Goal: Check status: Check status

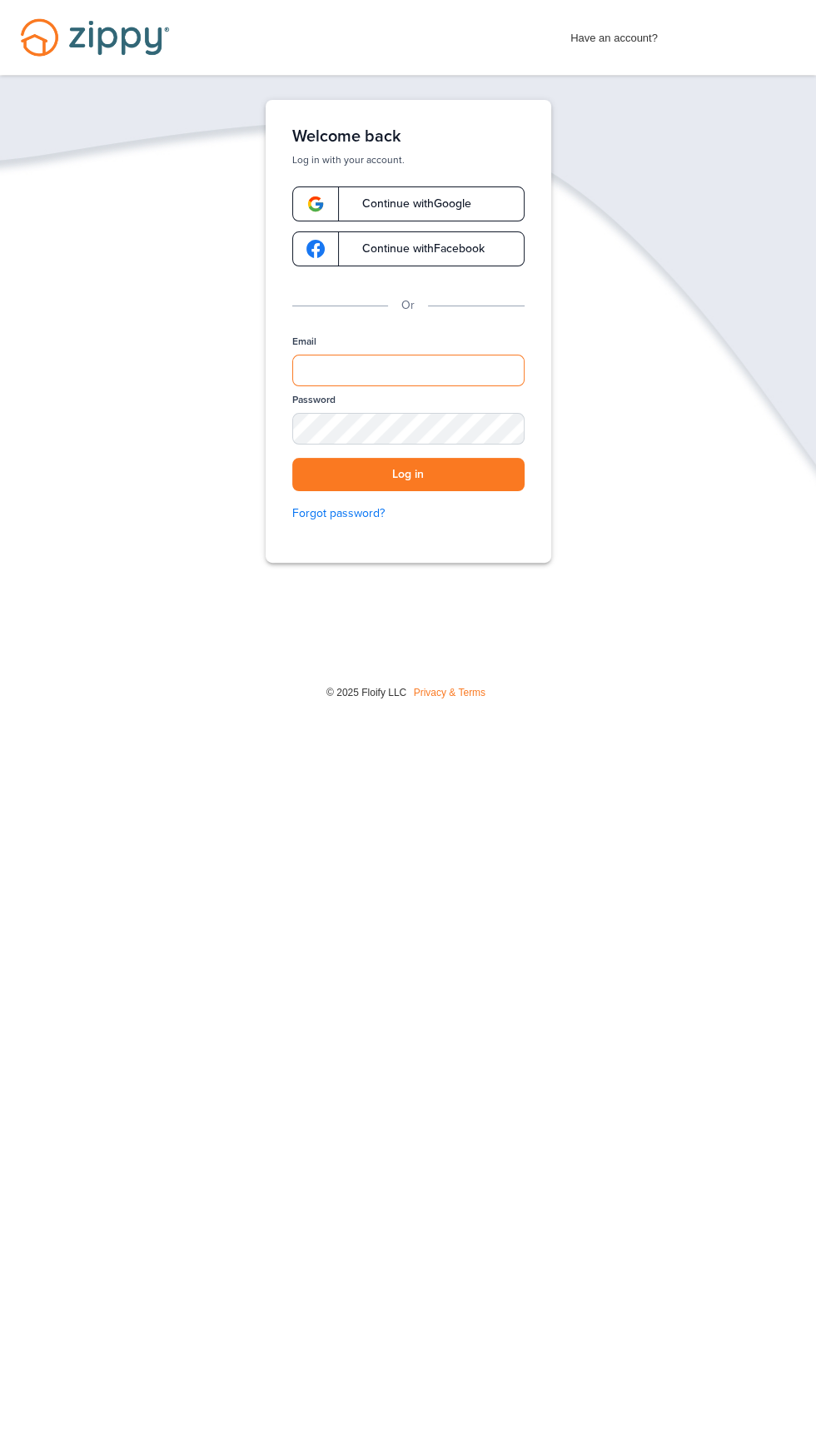
click at [434, 377] on input "Email" at bounding box center [408, 370] width 232 height 31
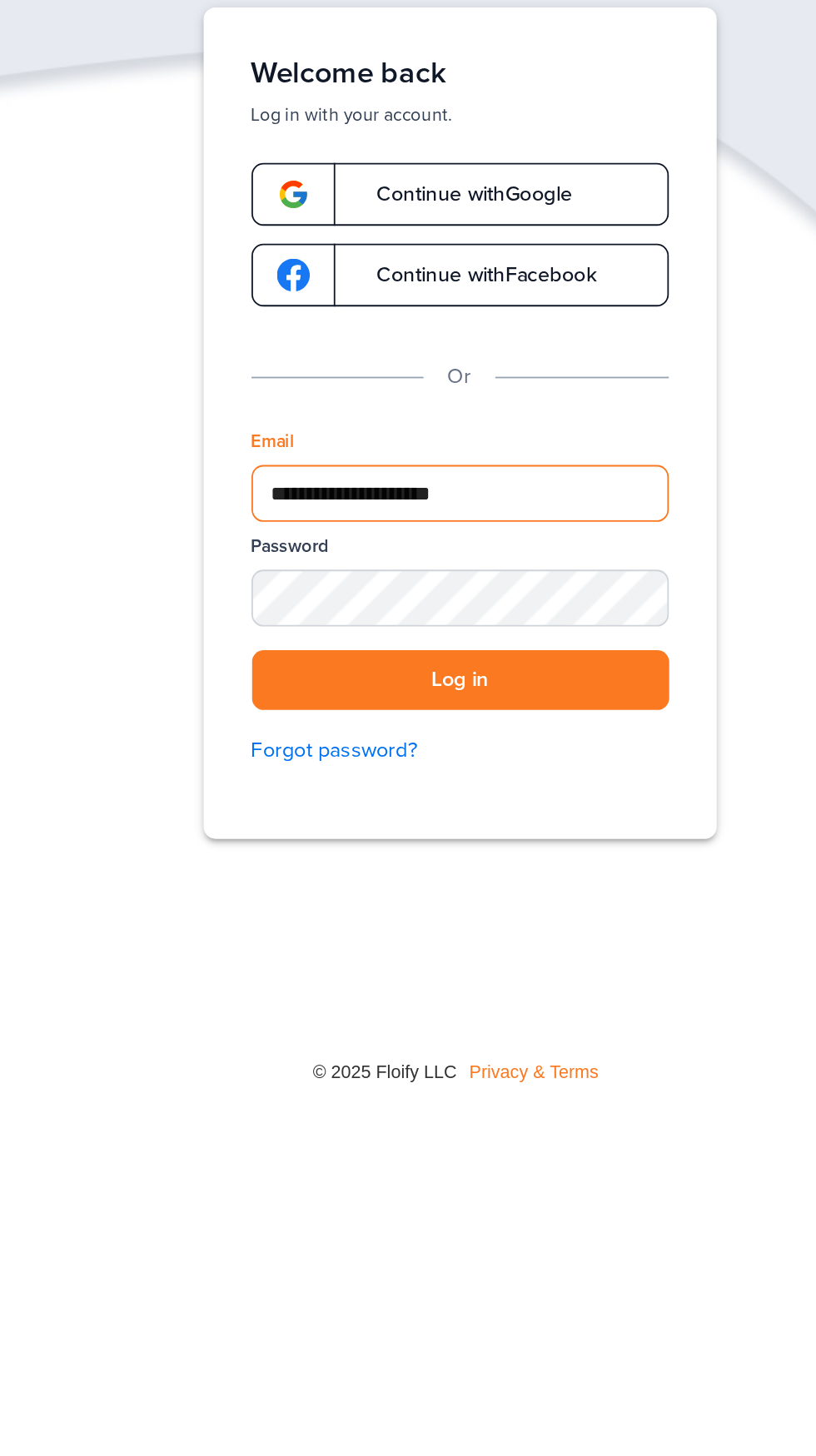
click at [447, 372] on input "**********" at bounding box center [408, 370] width 232 height 31
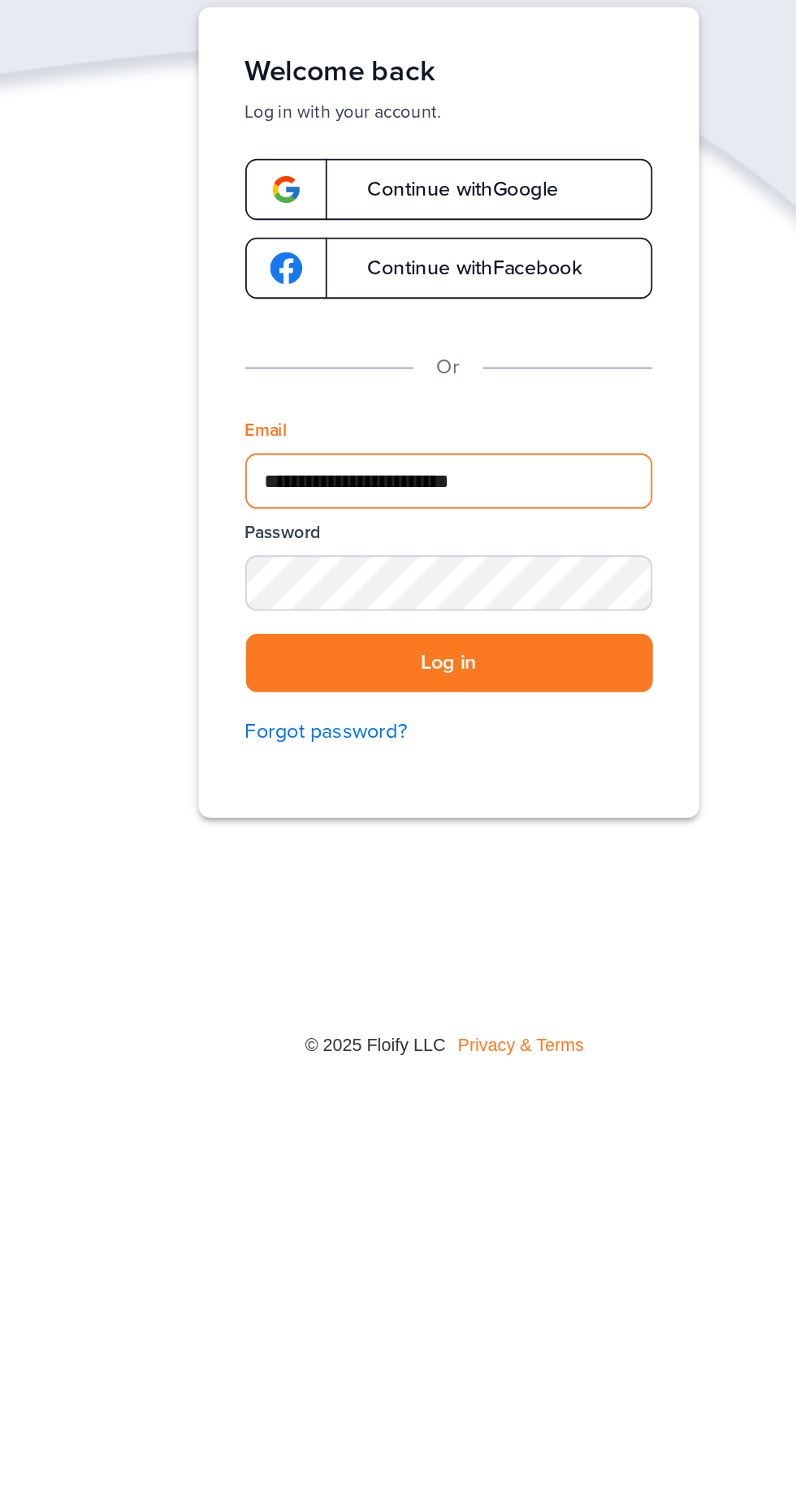
type input "**********"
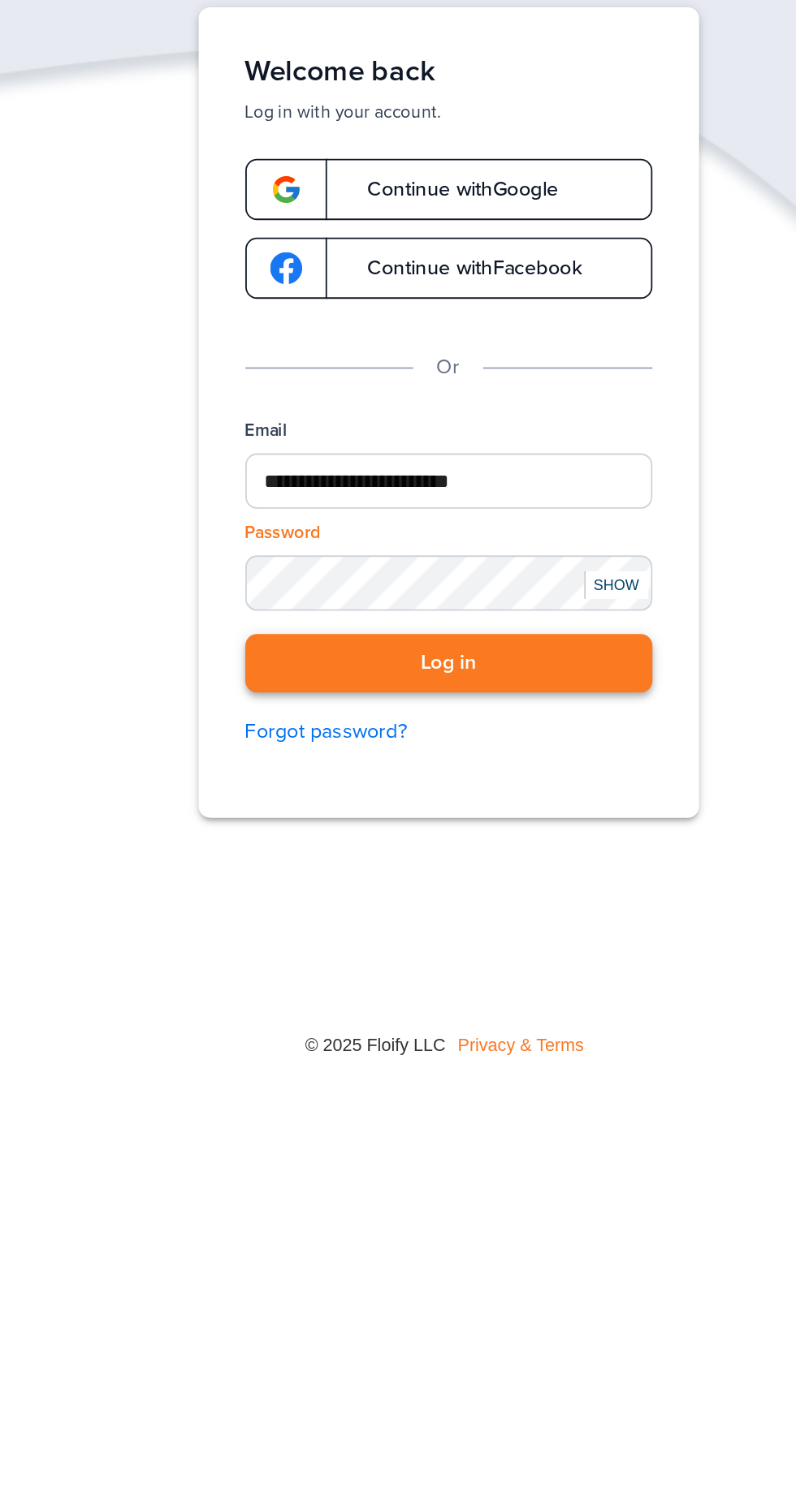
click at [410, 458] on button "Log in" at bounding box center [398, 462] width 226 height 33
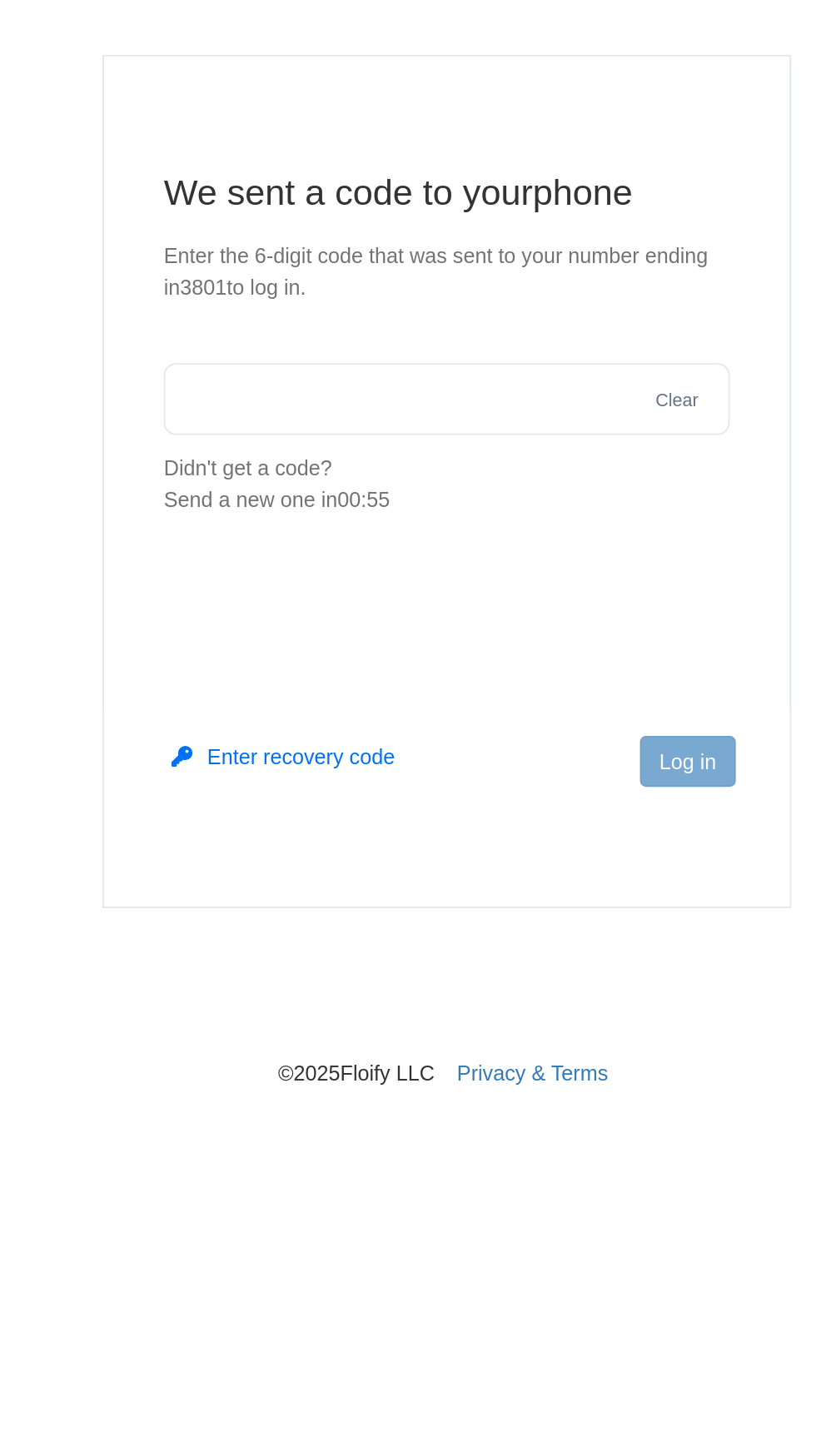
click at [432, 302] on input "text" at bounding box center [408, 298] width 315 height 40
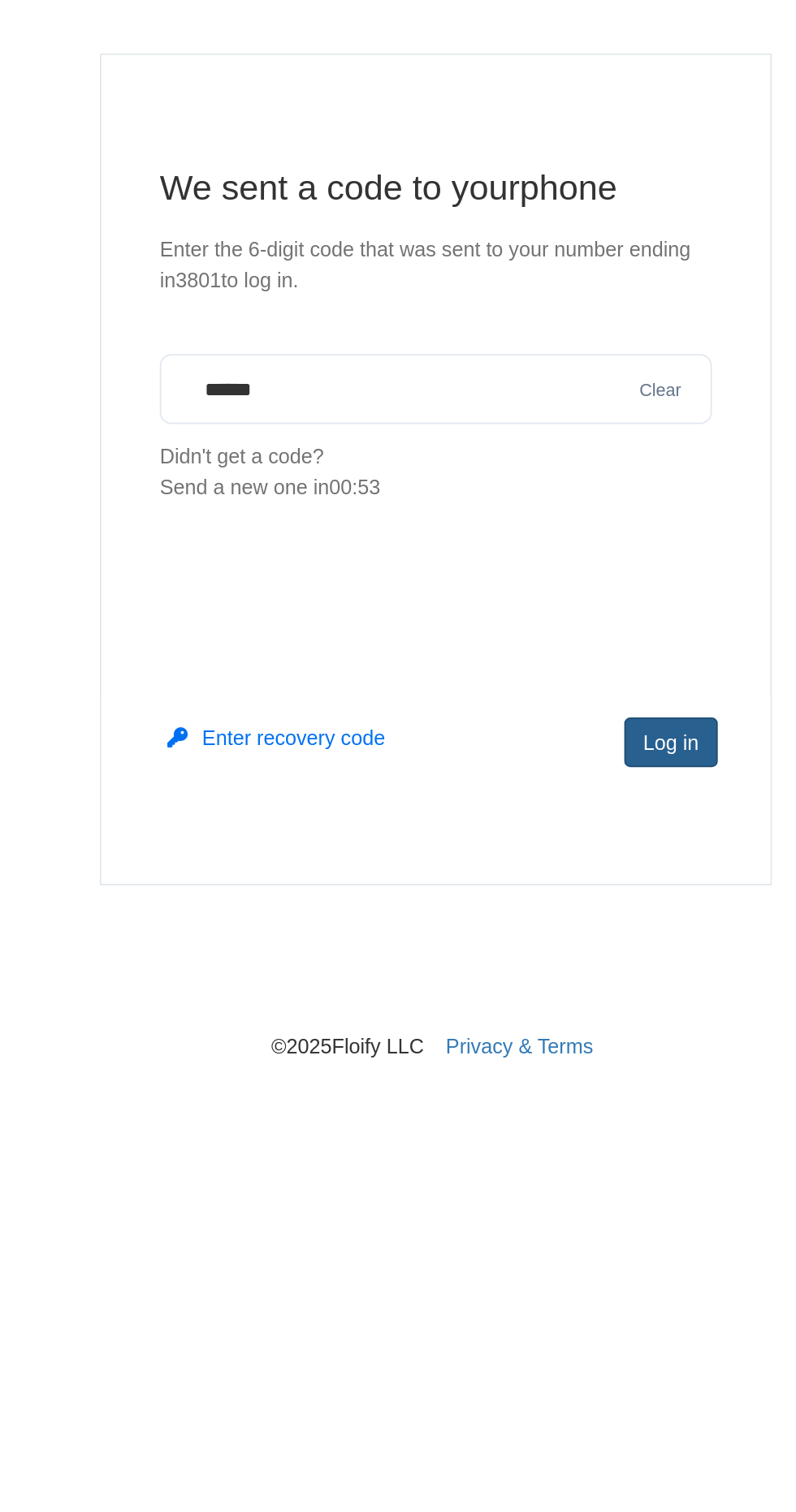
type input "******"
click at [537, 490] on button "Log in" at bounding box center [528, 487] width 52 height 27
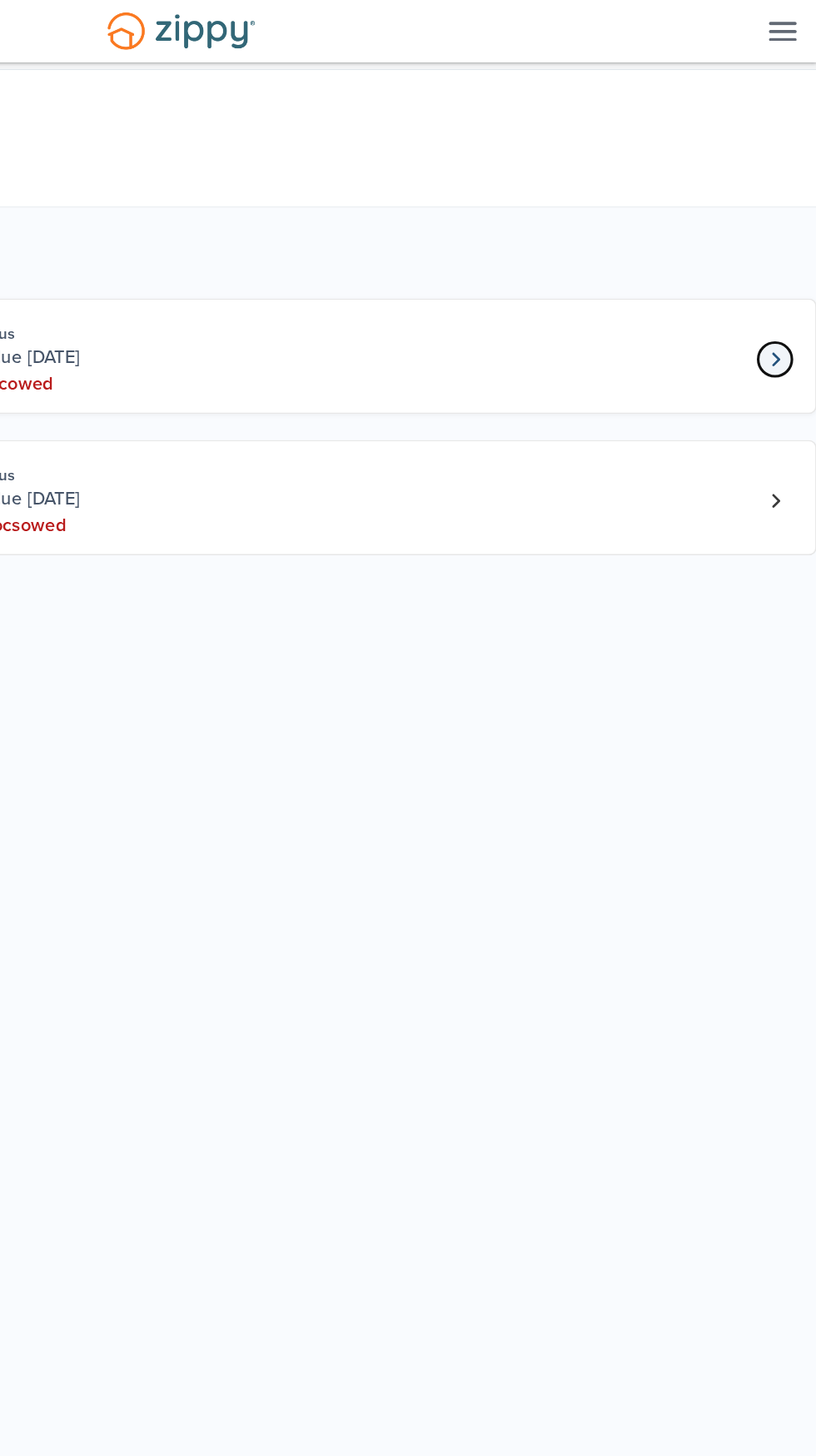
click at [789, 236] on icon "Loan number 4261527" at bounding box center [790, 230] width 6 height 11
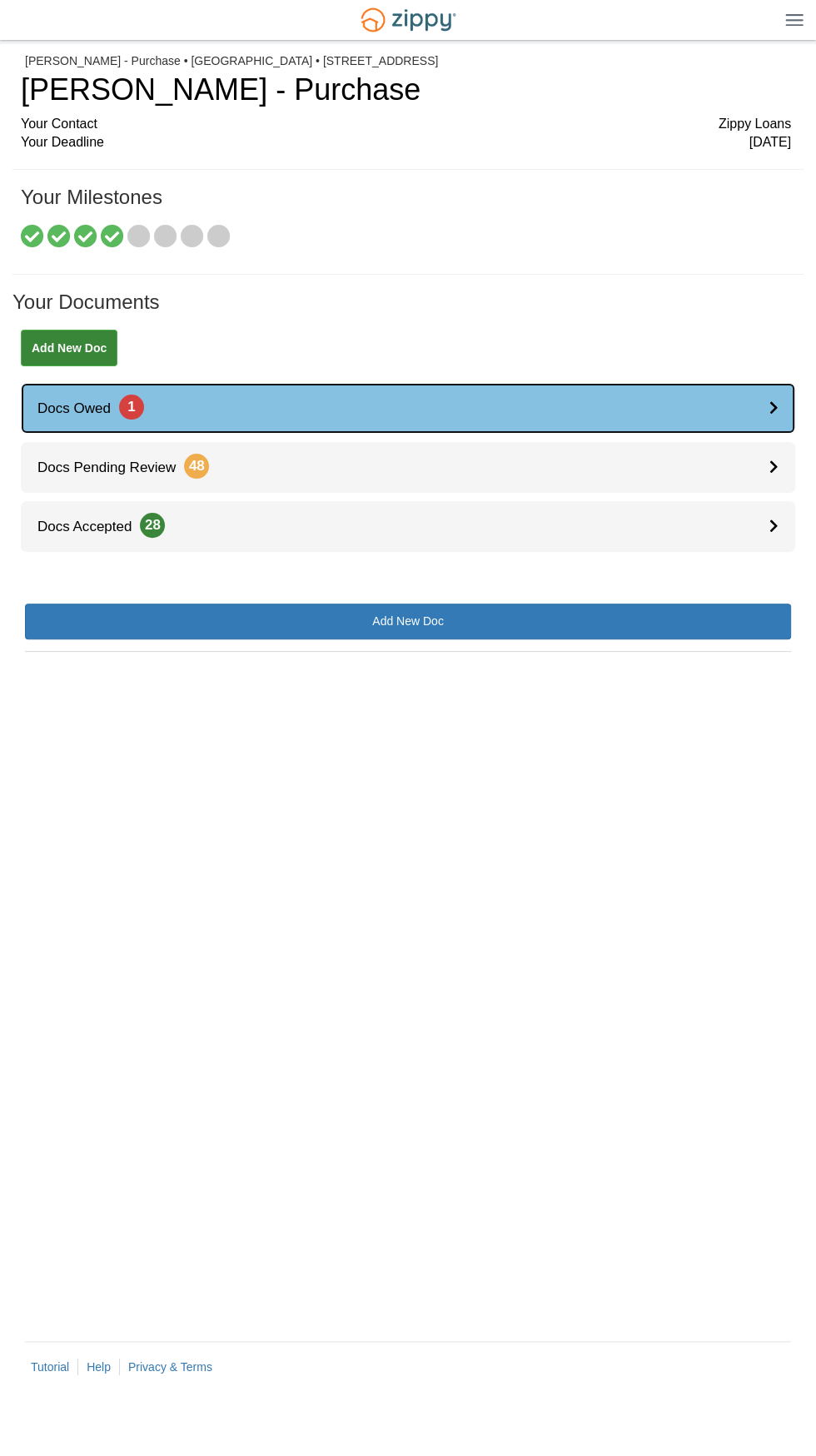
click at [773, 409] on icon at bounding box center [774, 407] width 10 height 14
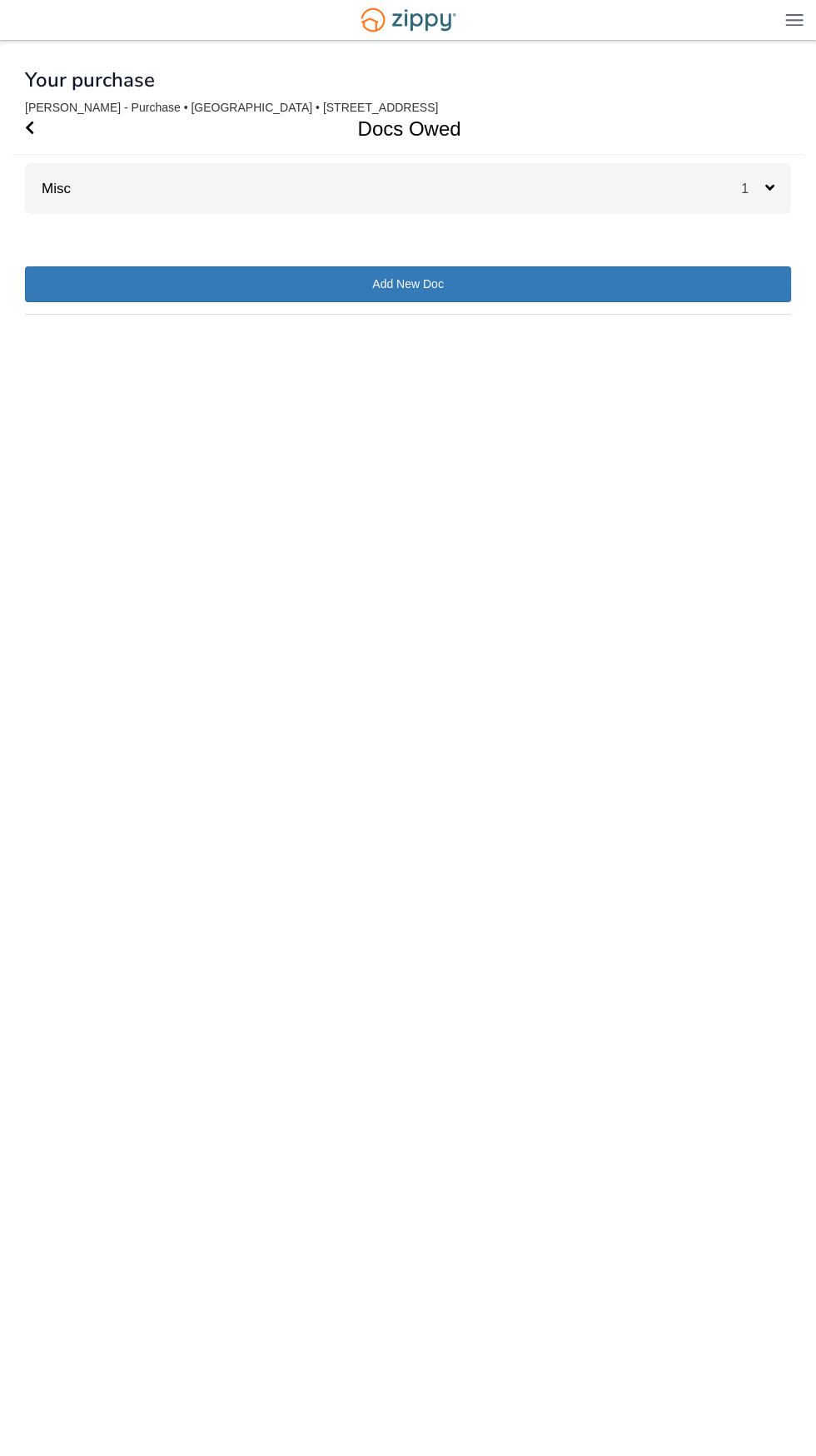
click at [776, 212] on div "1" at bounding box center [765, 188] width 50 height 51
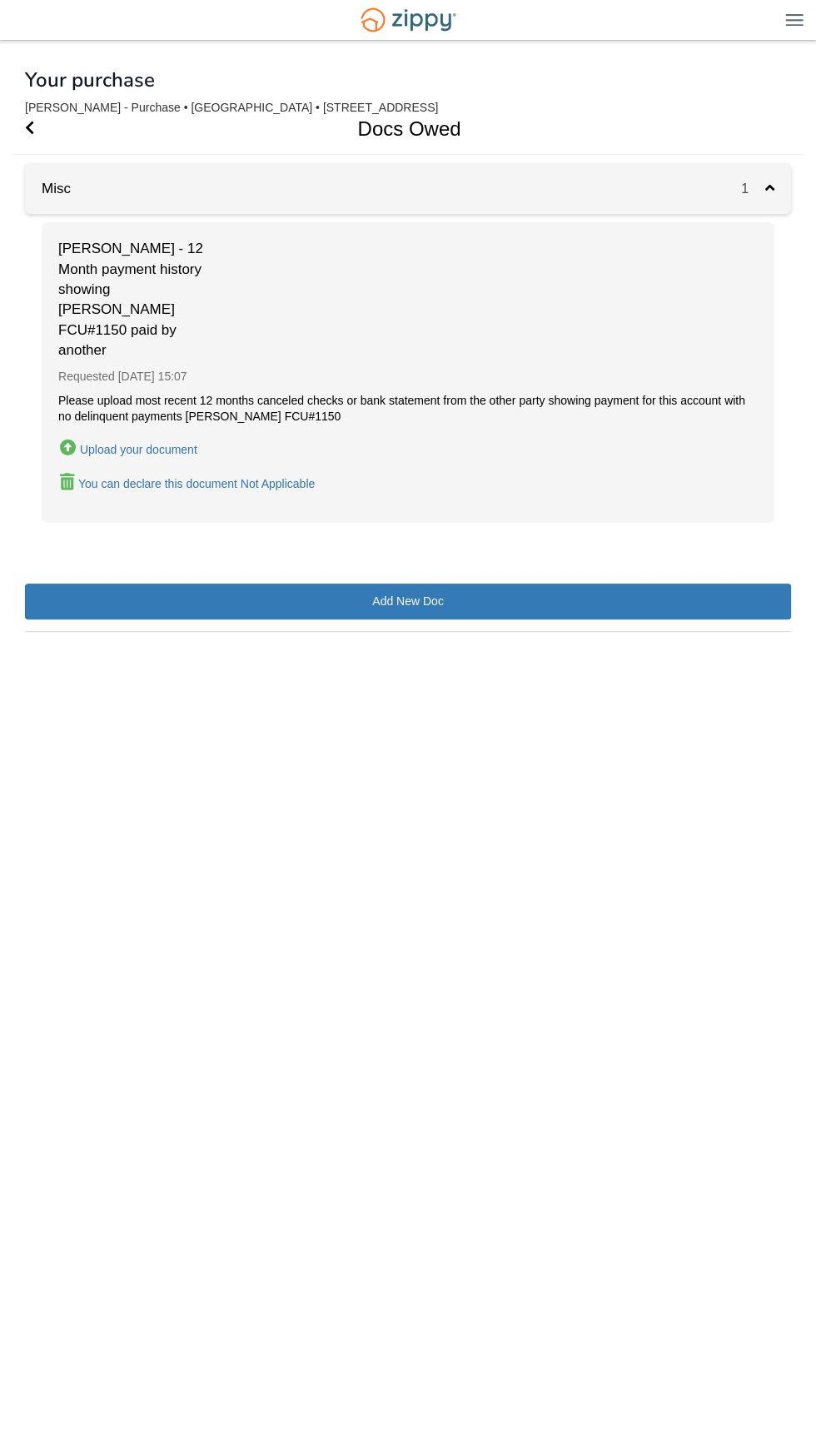
click at [773, 202] on div "1" at bounding box center [765, 188] width 50 height 51
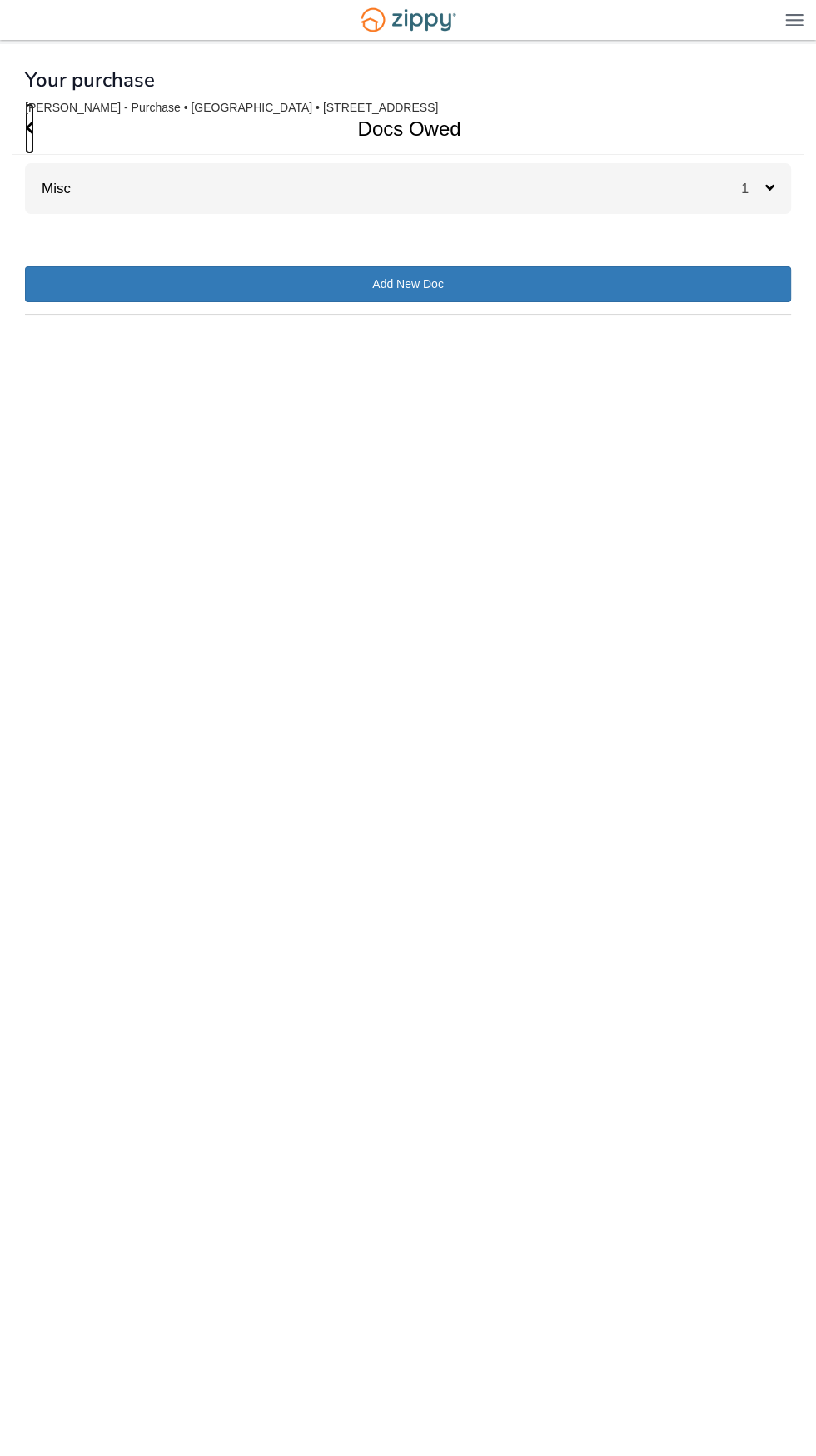
click at [29, 140] on span "Go Back" at bounding box center [30, 128] width 10 height 51
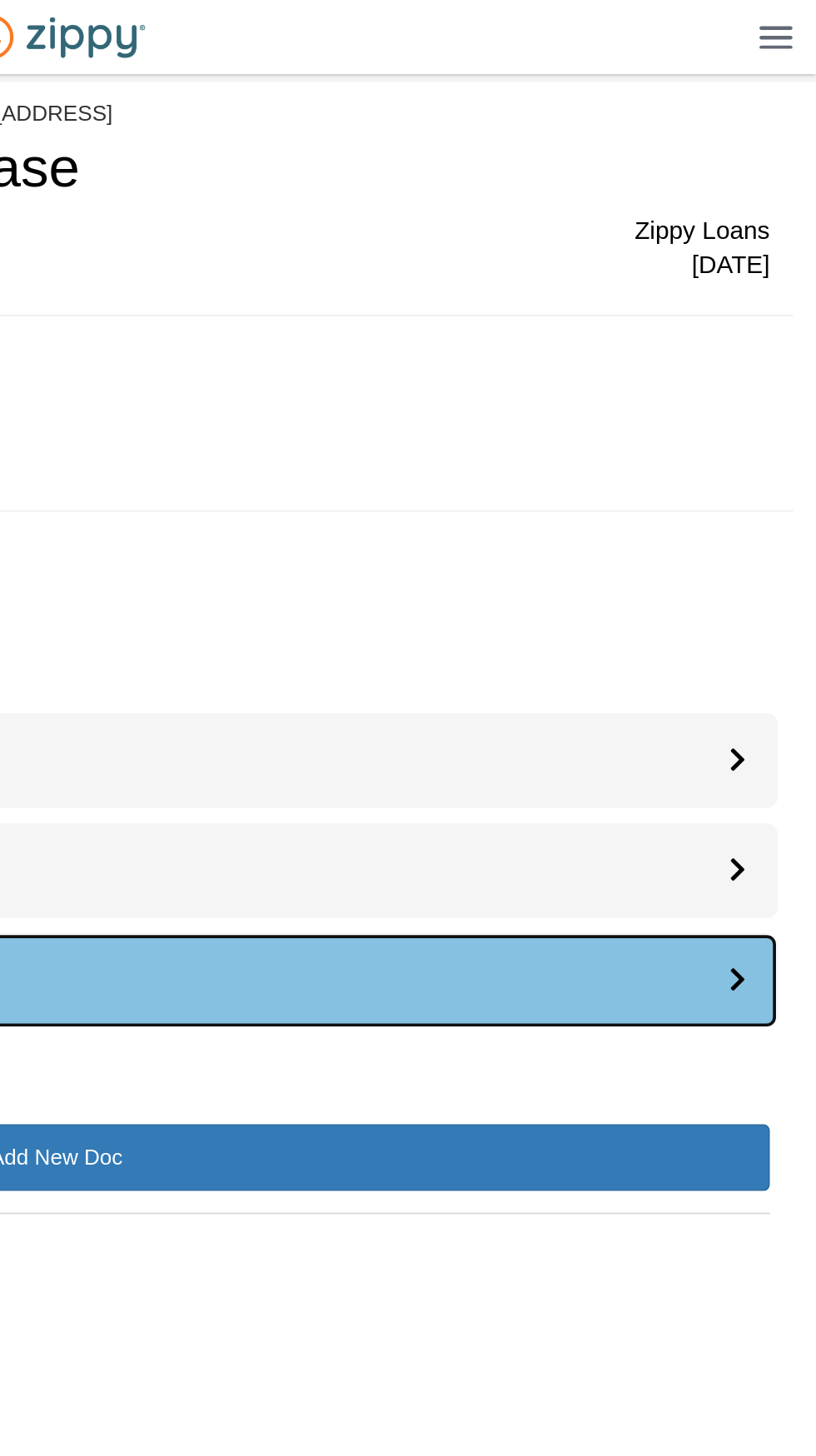
click at [780, 542] on div at bounding box center [783, 526] width 26 height 51
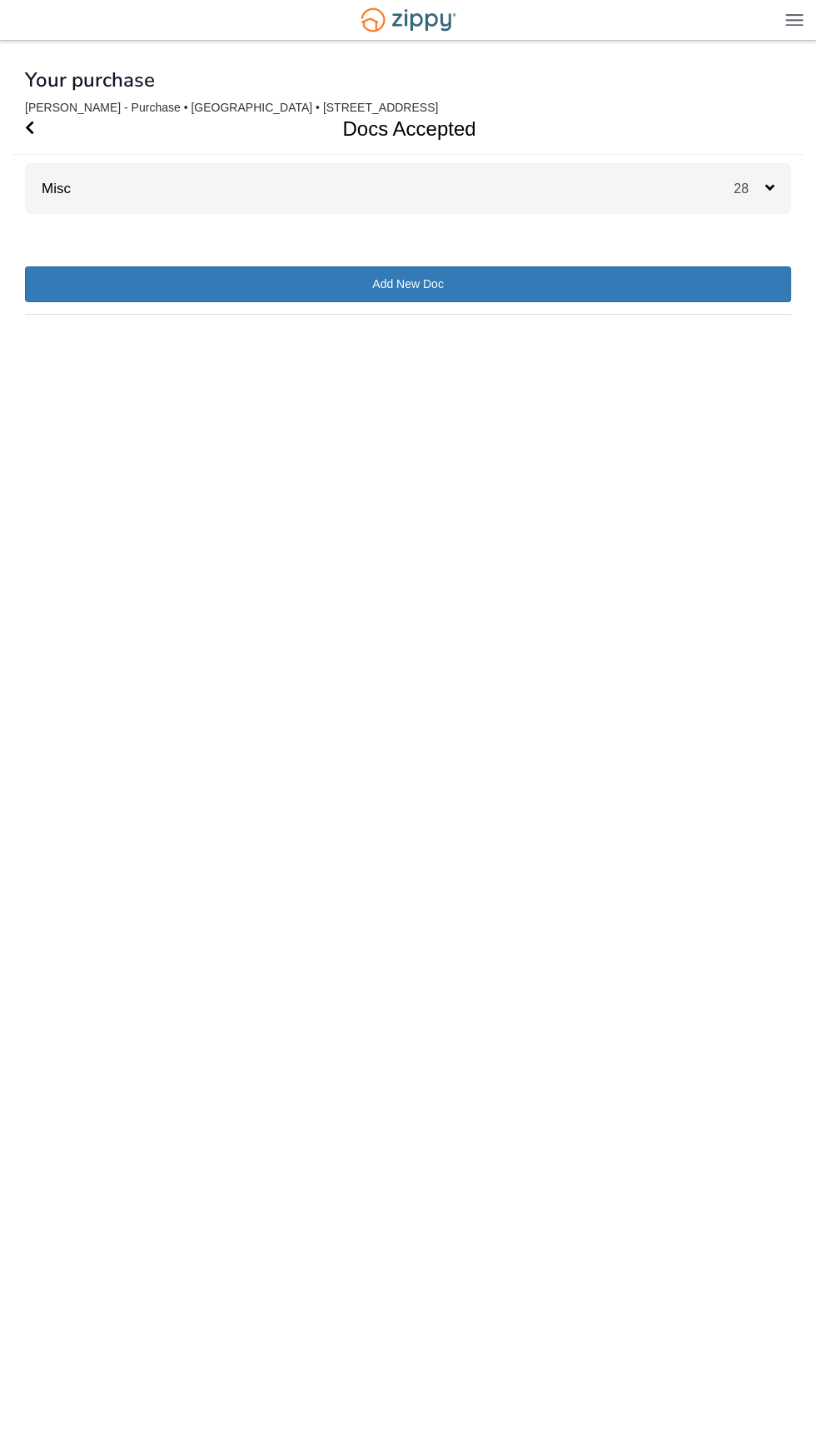
click at [771, 200] on div "28" at bounding box center [763, 188] width 58 height 51
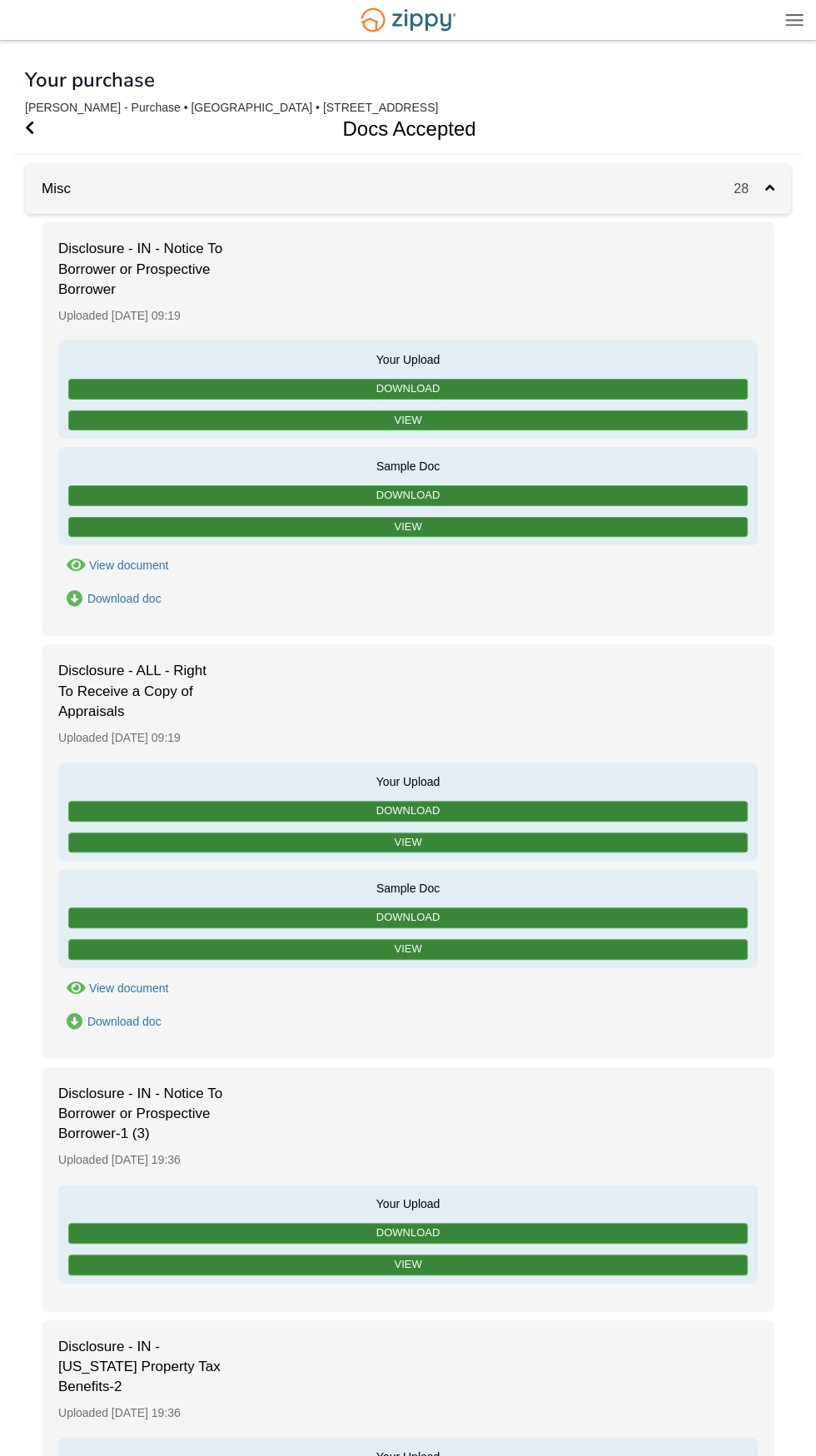
click at [127, 567] on div "View document" at bounding box center [128, 565] width 79 height 13
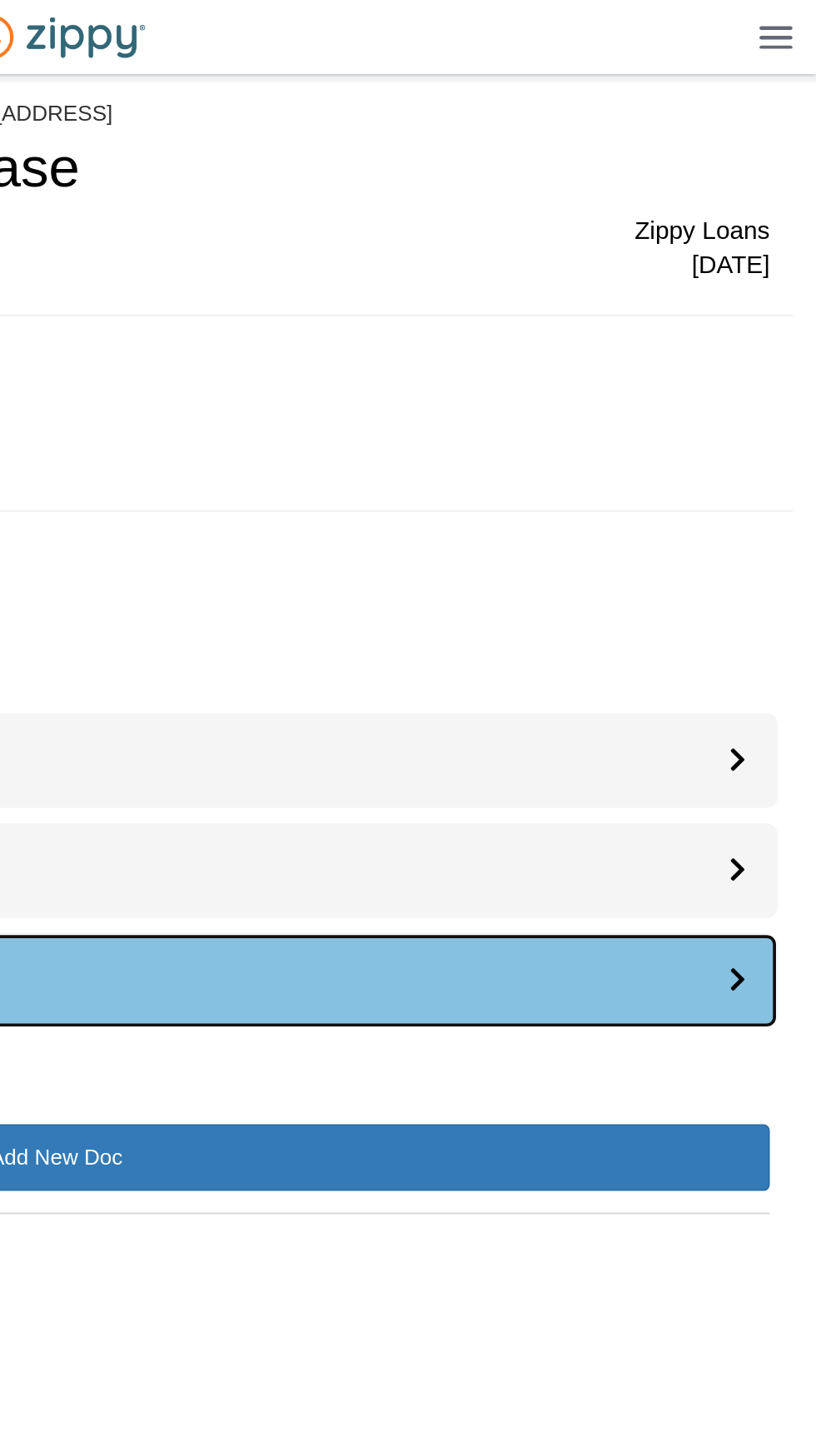
click at [785, 536] on div at bounding box center [783, 526] width 26 height 51
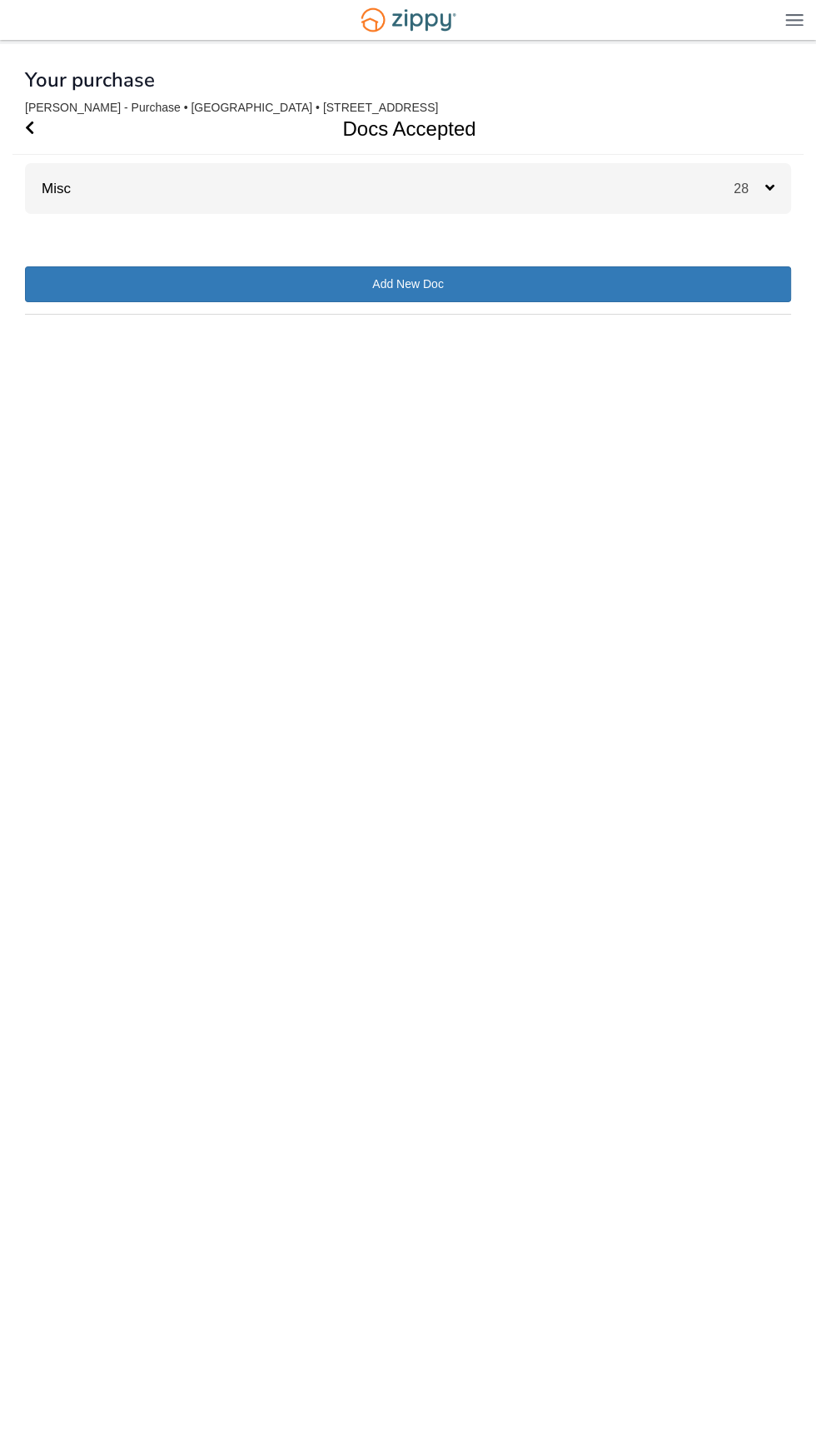
click at [759, 203] on div "28" at bounding box center [763, 188] width 58 height 51
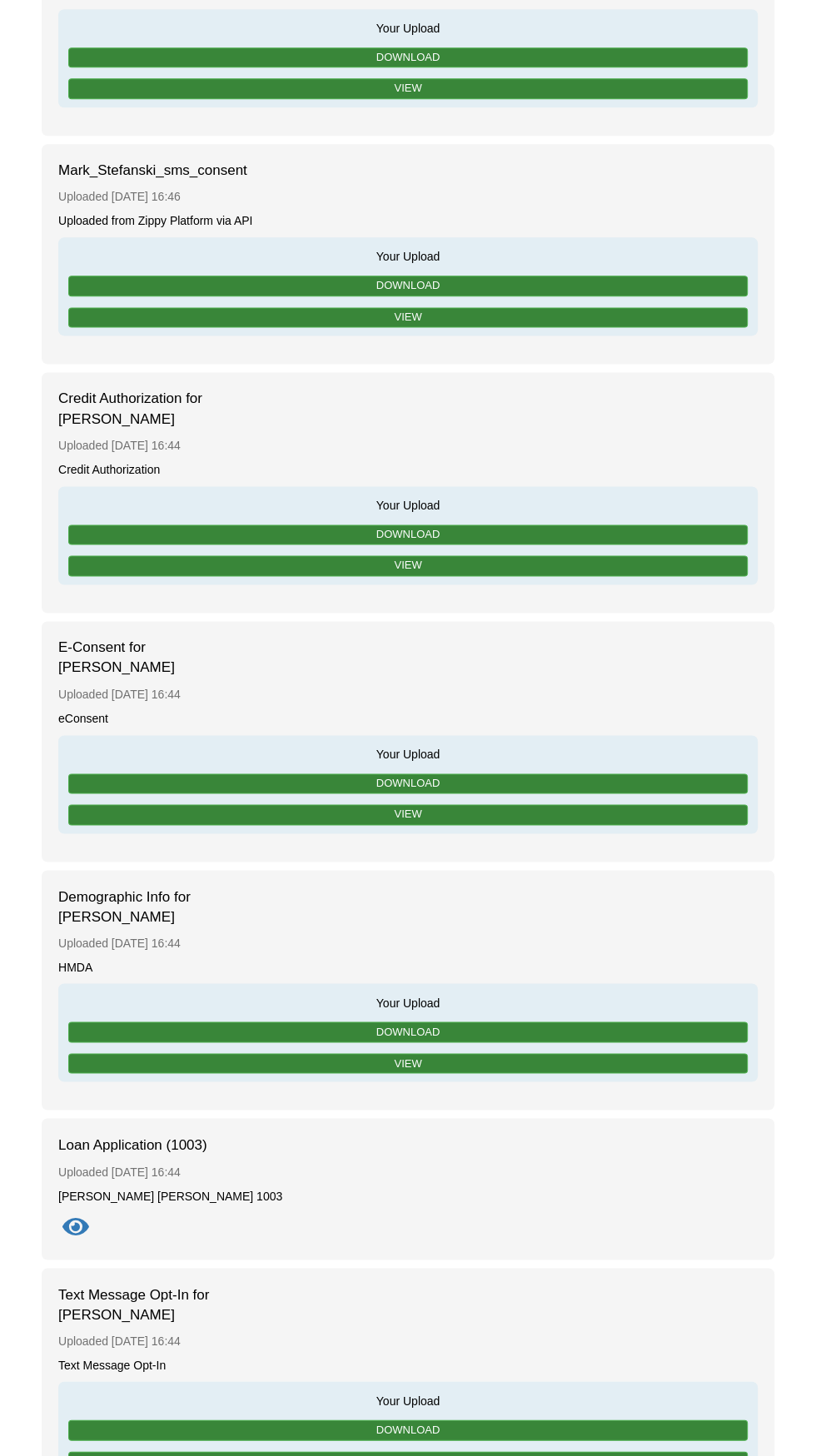
scroll to position [5593, 0]
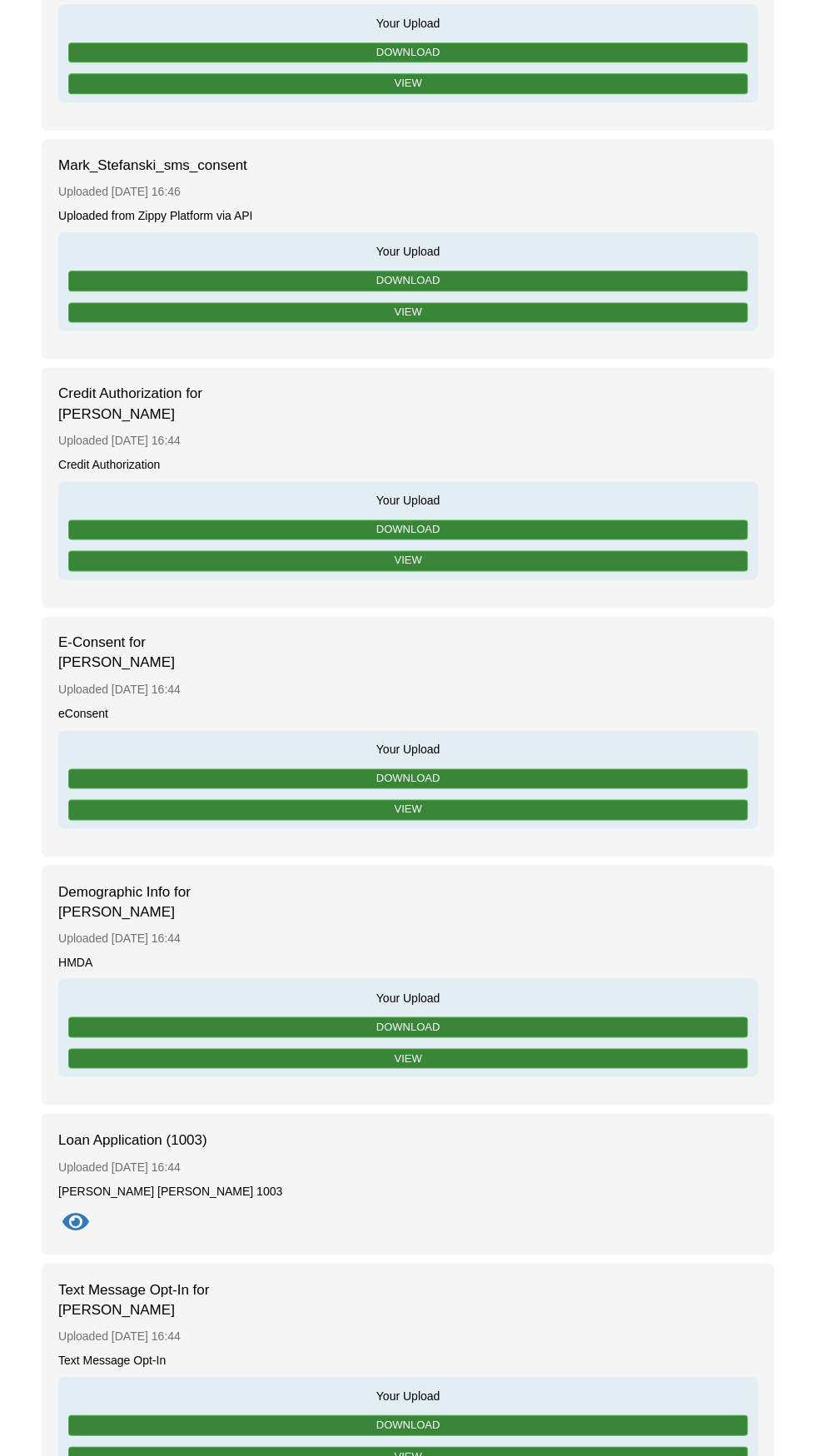
click at [213, 1182] on div "Fannie Mae 1003" at bounding box center [408, 1190] width 699 height 16
click at [132, 1157] on div "Uploaded September 30 16:44" at bounding box center [408, 1166] width 699 height 32
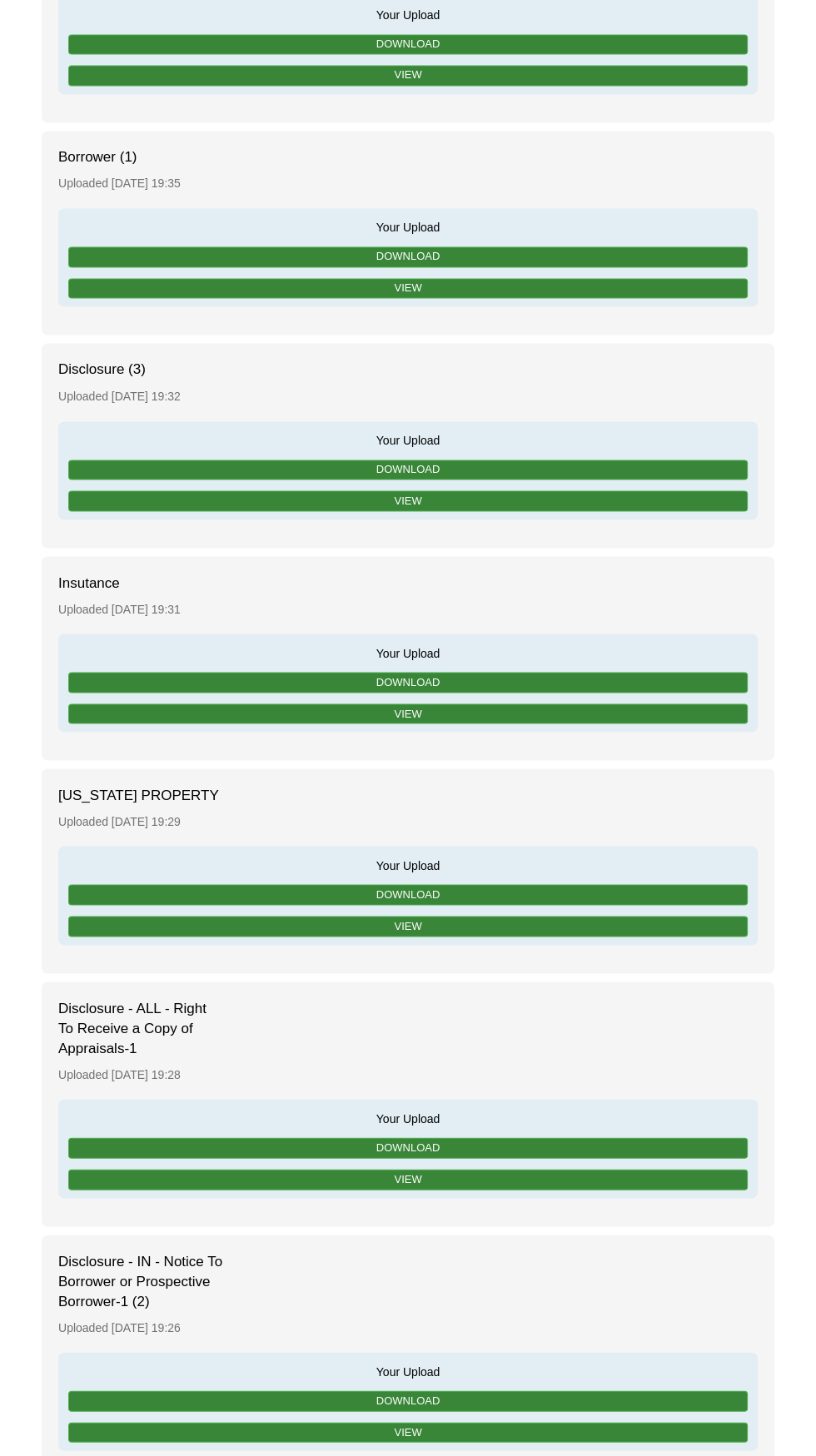
scroll to position [0, 0]
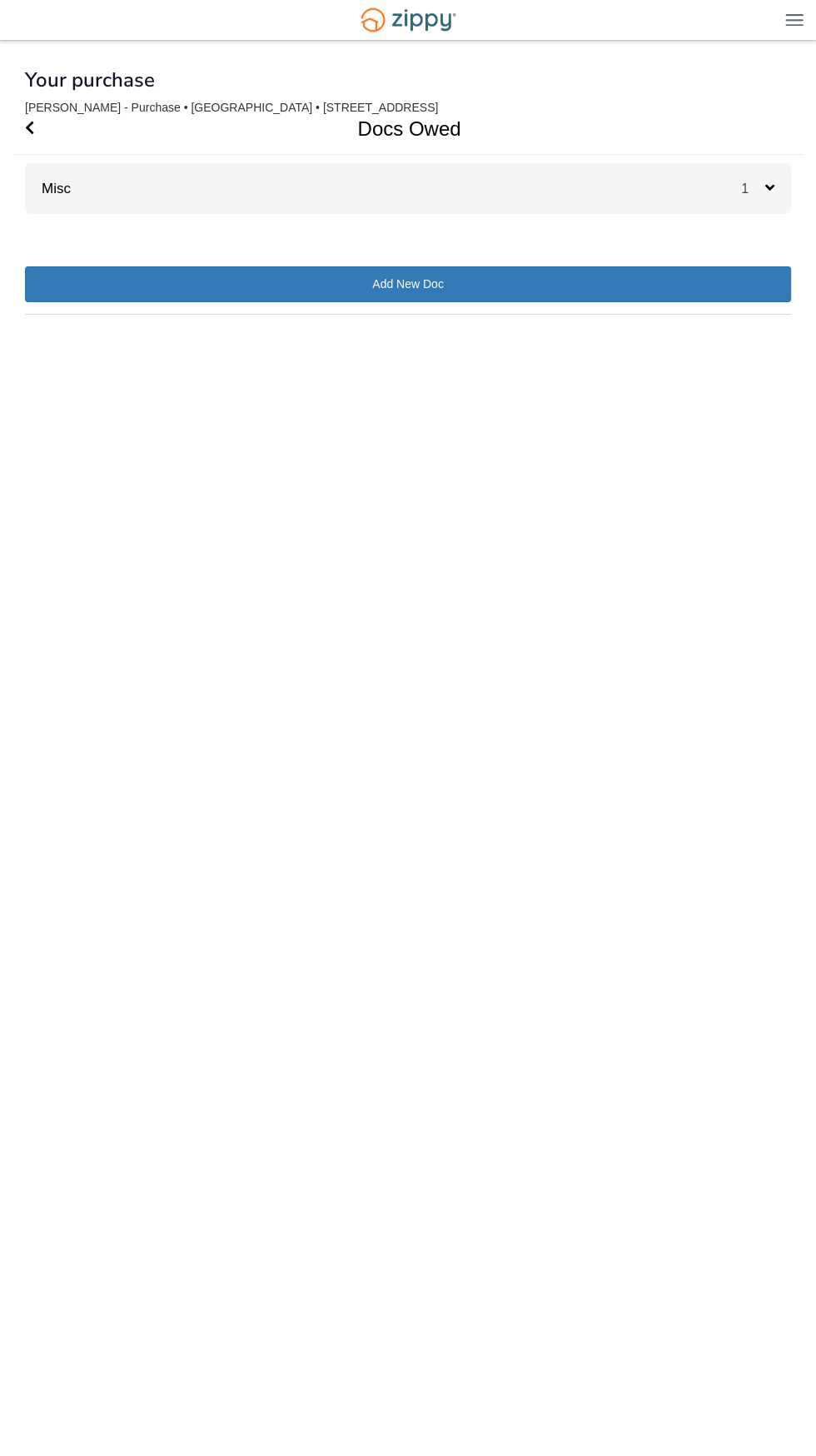
click at [61, 127] on h1 "Docs Owed" at bounding box center [398, 128] width 772 height 51
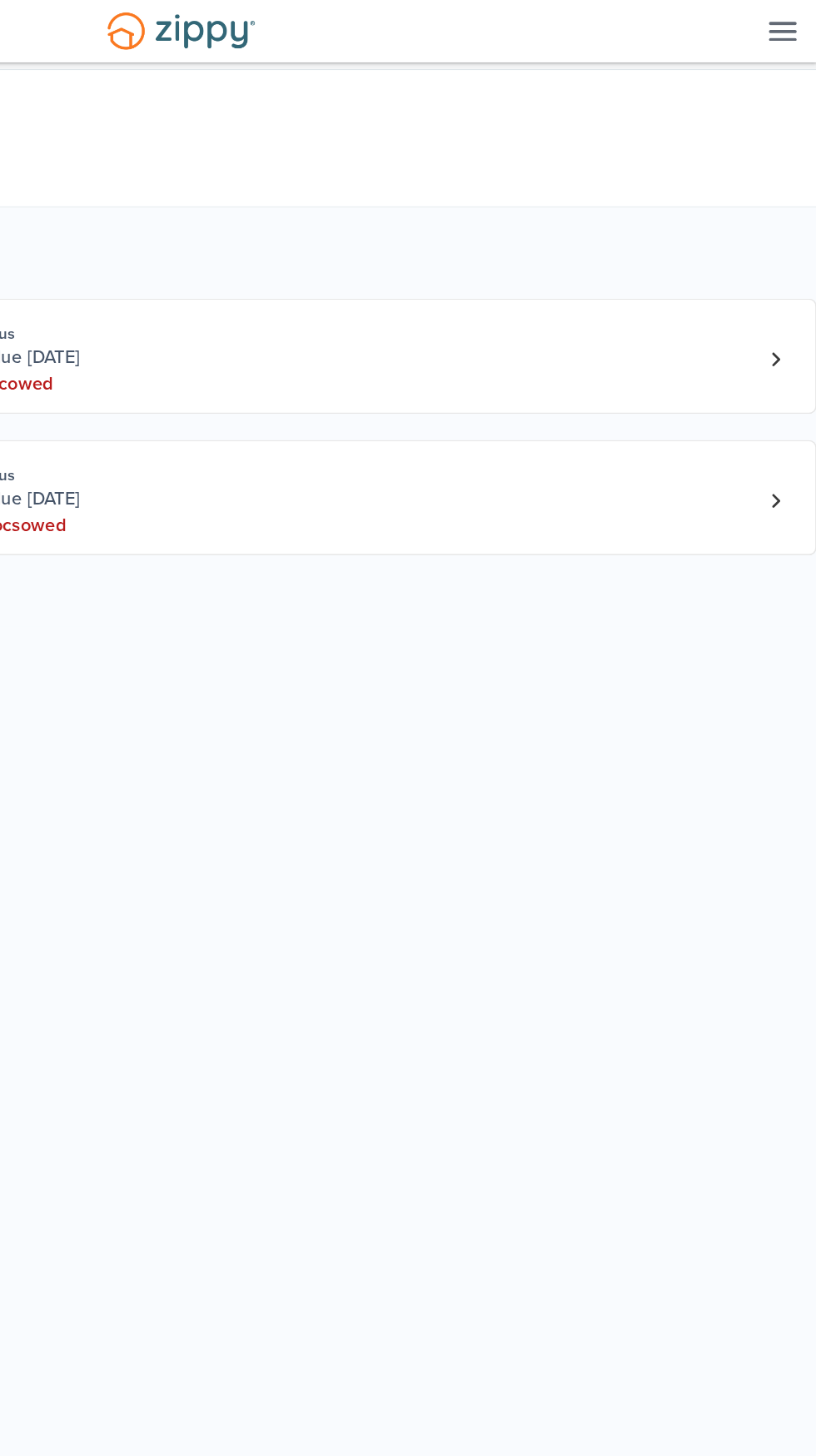
click at [785, 22] on img at bounding box center [794, 19] width 18 height 12
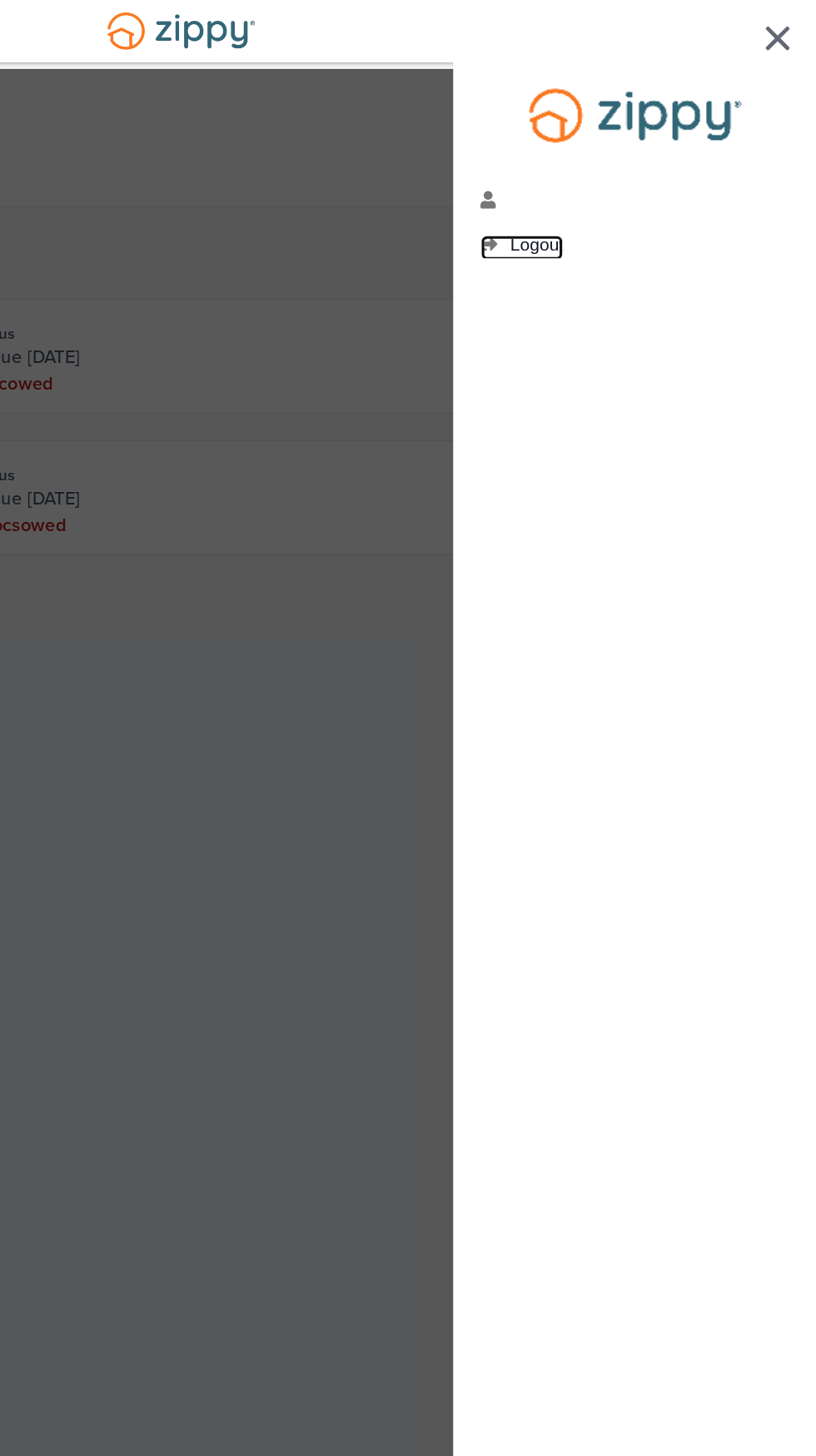
click at [640, 164] on link "Logout" at bounding box center [627, 159] width 53 height 17
